Goal: Task Accomplishment & Management: Manage account settings

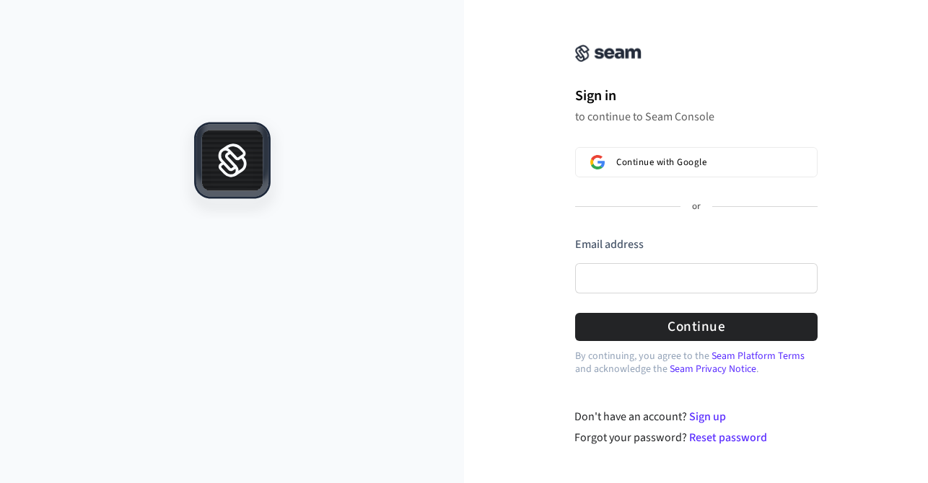
click at [312, 218] on div at bounding box center [232, 299] width 464 height 368
click at [615, 276] on input "Email address" at bounding box center [696, 278] width 242 height 30
click at [575, 237] on button "submit" at bounding box center [575, 237] width 0 height 0
type input "**********"
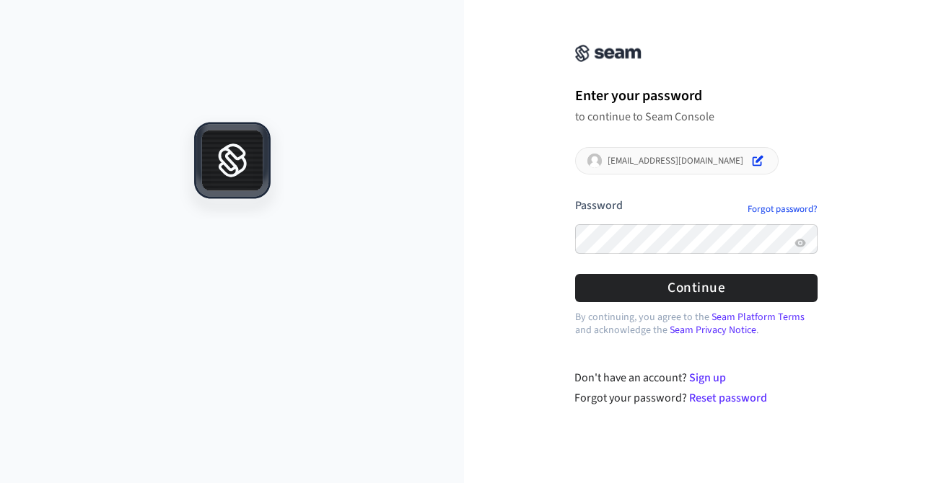
click at [575, 198] on button "submit" at bounding box center [575, 198] width 0 height 0
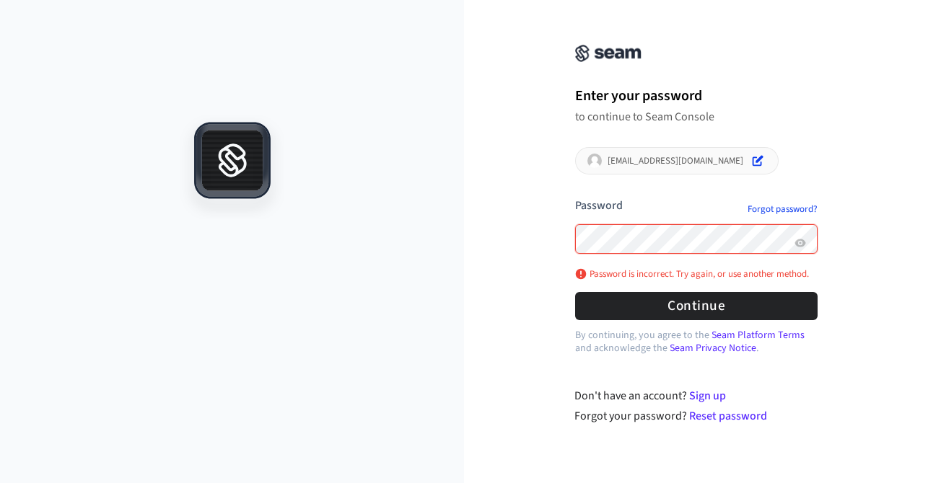
click at [575, 198] on button "submit" at bounding box center [575, 198] width 0 height 0
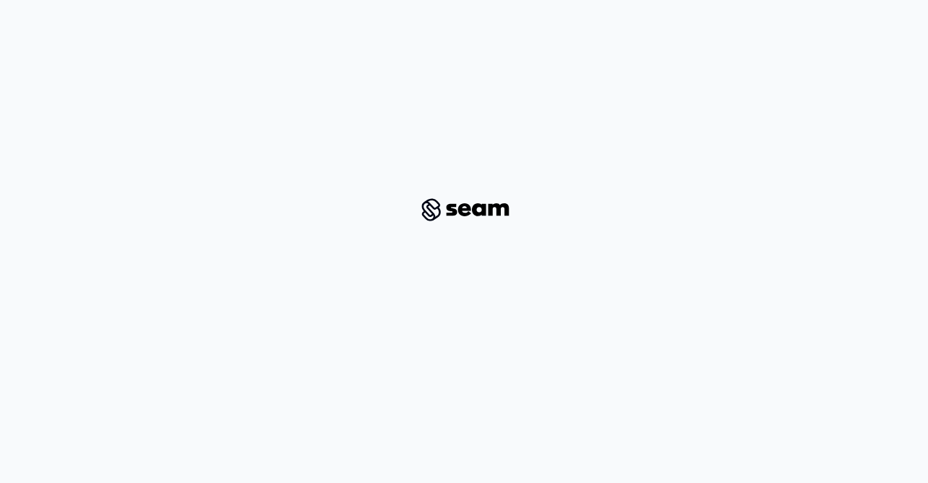
click at [467, 214] on img at bounding box center [464, 210] width 106 height 30
drag, startPoint x: 293, startPoint y: 182, endPoint x: 267, endPoint y: 156, distance: 37.2
click at [283, 169] on div at bounding box center [464, 210] width 858 height 374
drag, startPoint x: 131, startPoint y: 100, endPoint x: 61, endPoint y: 4, distance: 118.9
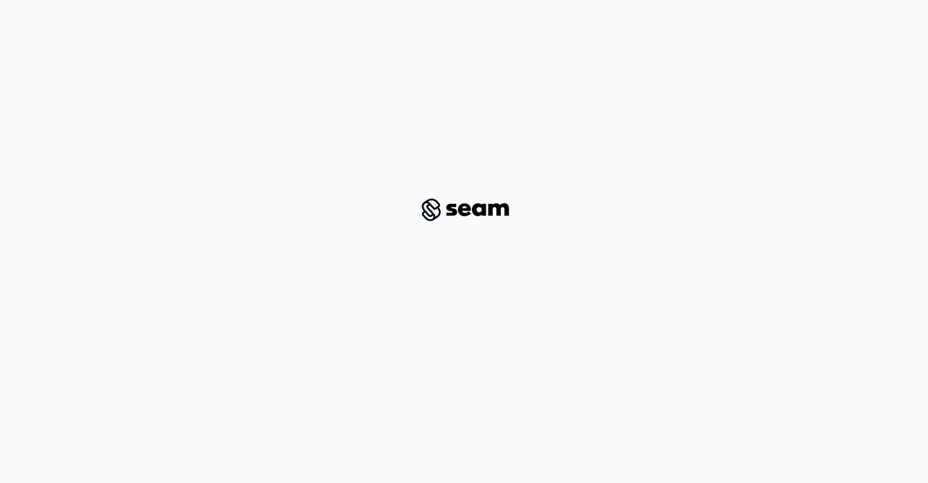
click at [126, 93] on div at bounding box center [464, 210] width 858 height 374
click at [206, 79] on div at bounding box center [464, 210] width 858 height 374
